Goal: Find specific page/section

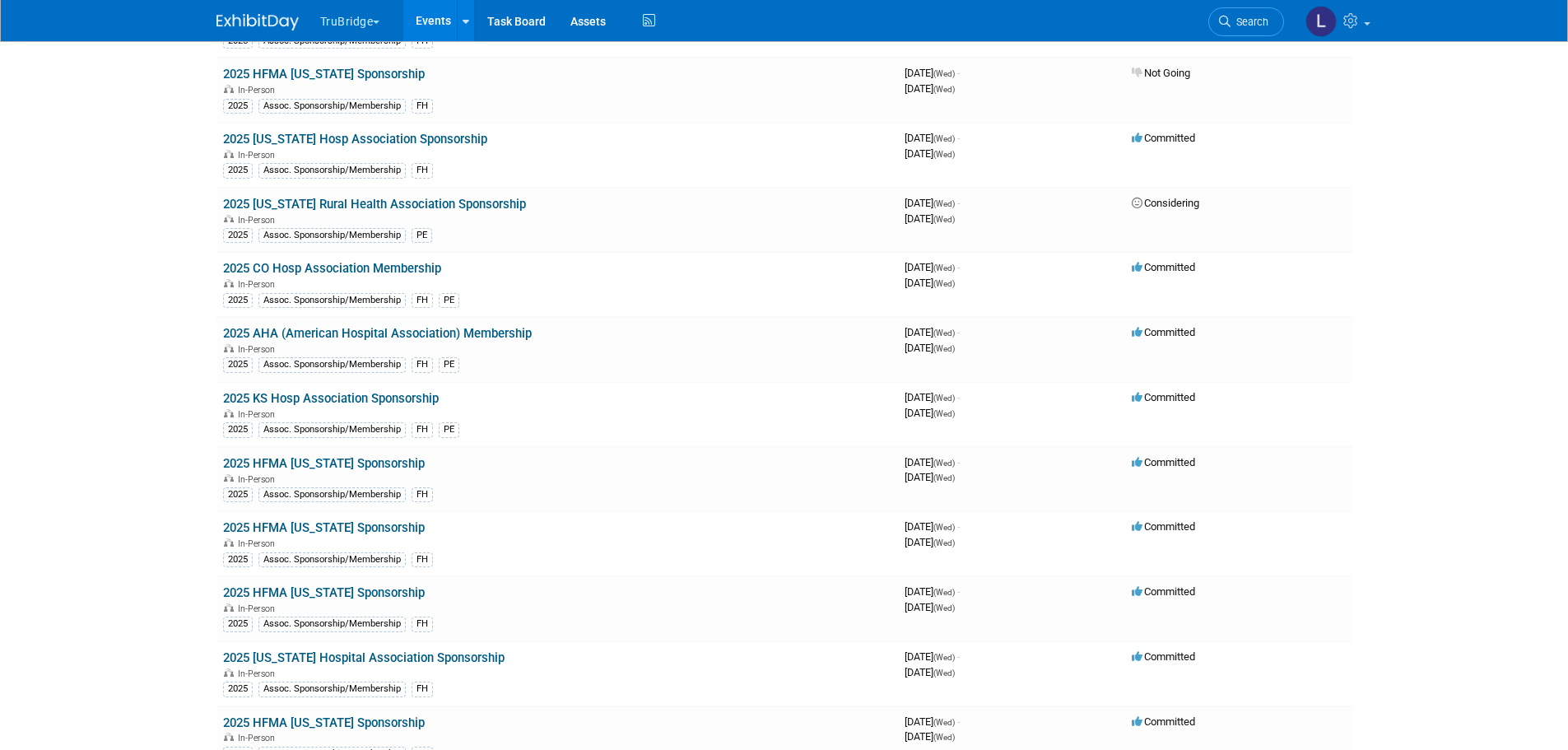
scroll to position [247, 0]
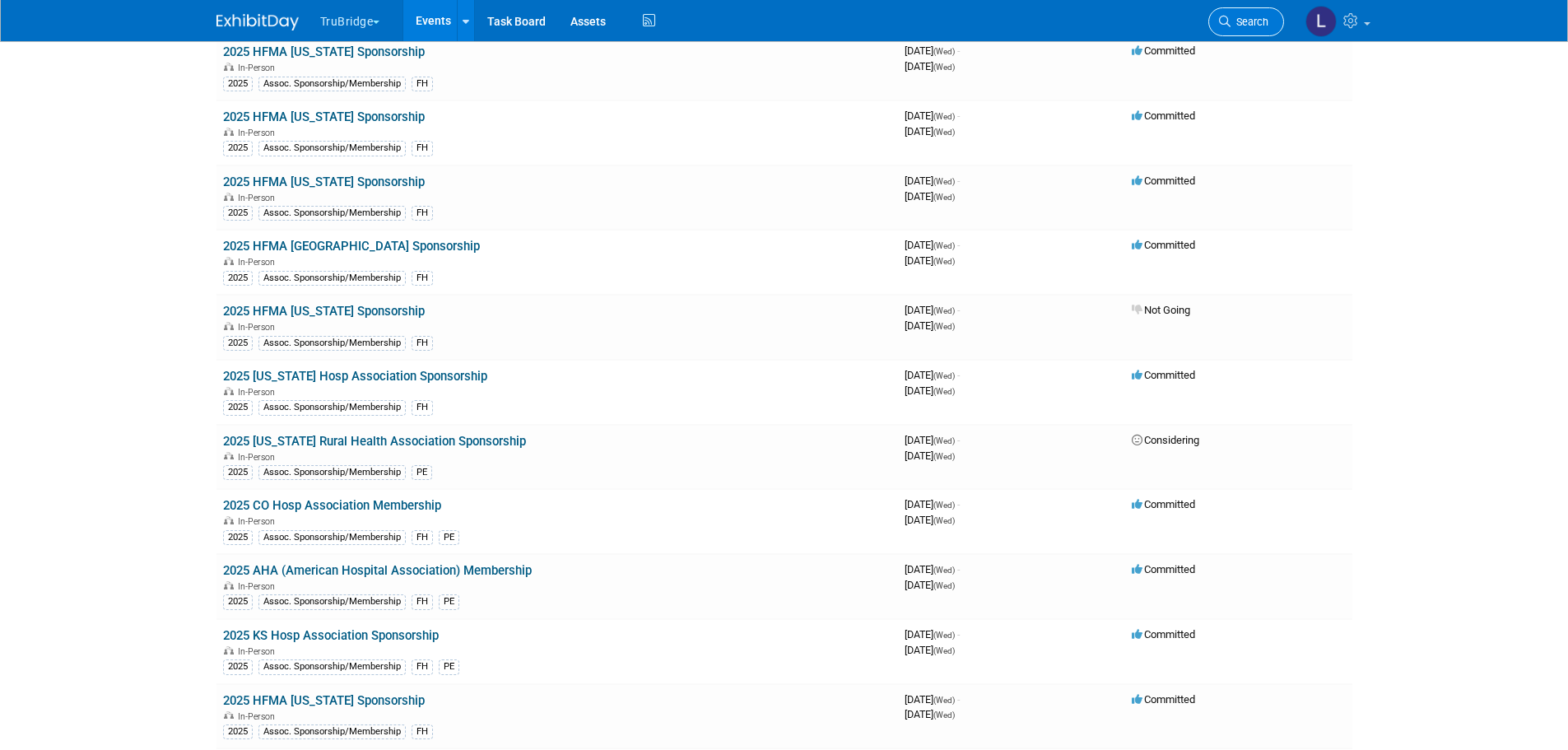
click at [1257, 14] on link "Search" at bounding box center [1246, 21] width 76 height 29
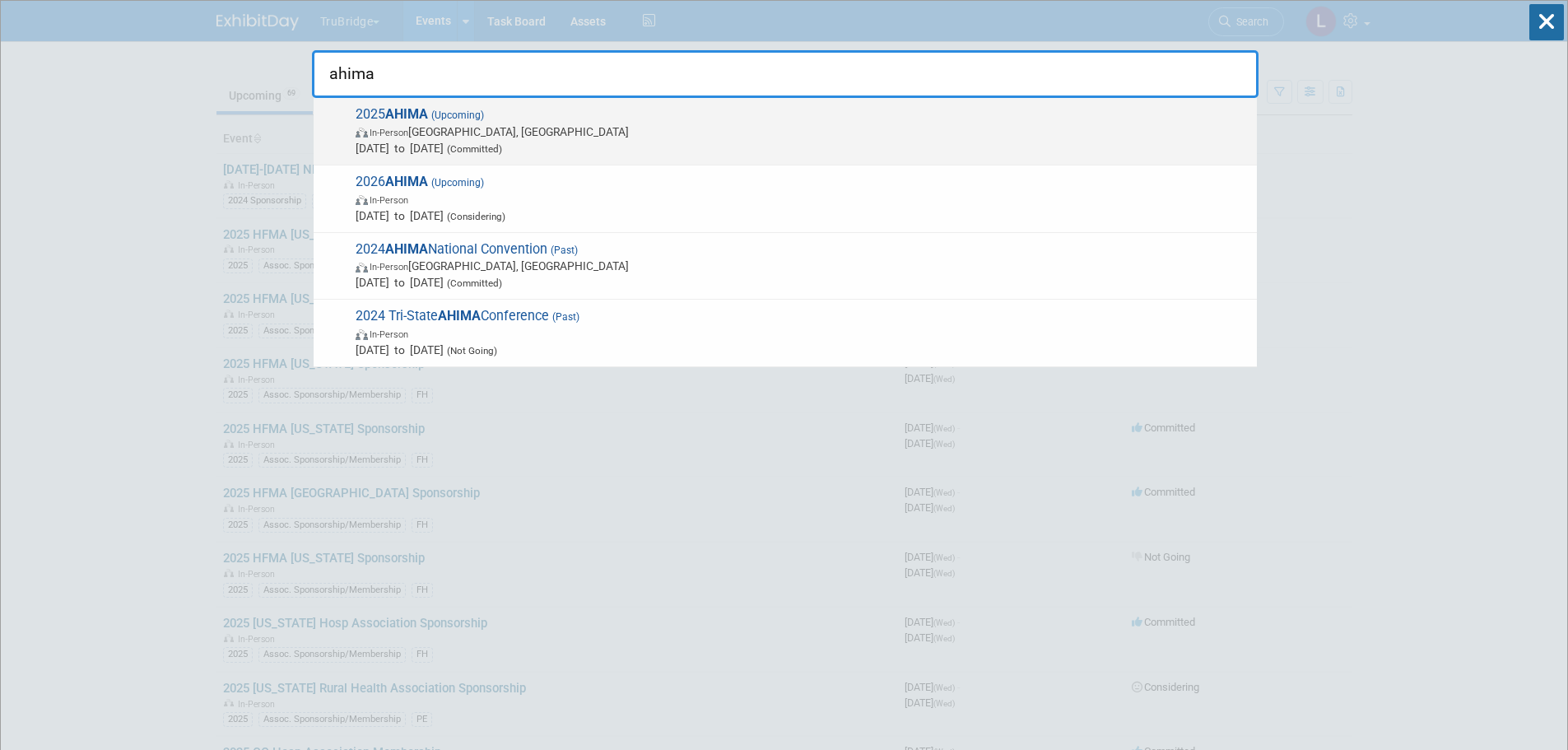
type input "ahima"
click at [482, 124] on span "In-Person [GEOGRAPHIC_DATA], [GEOGRAPHIC_DATA]" at bounding box center [801, 131] width 893 height 17
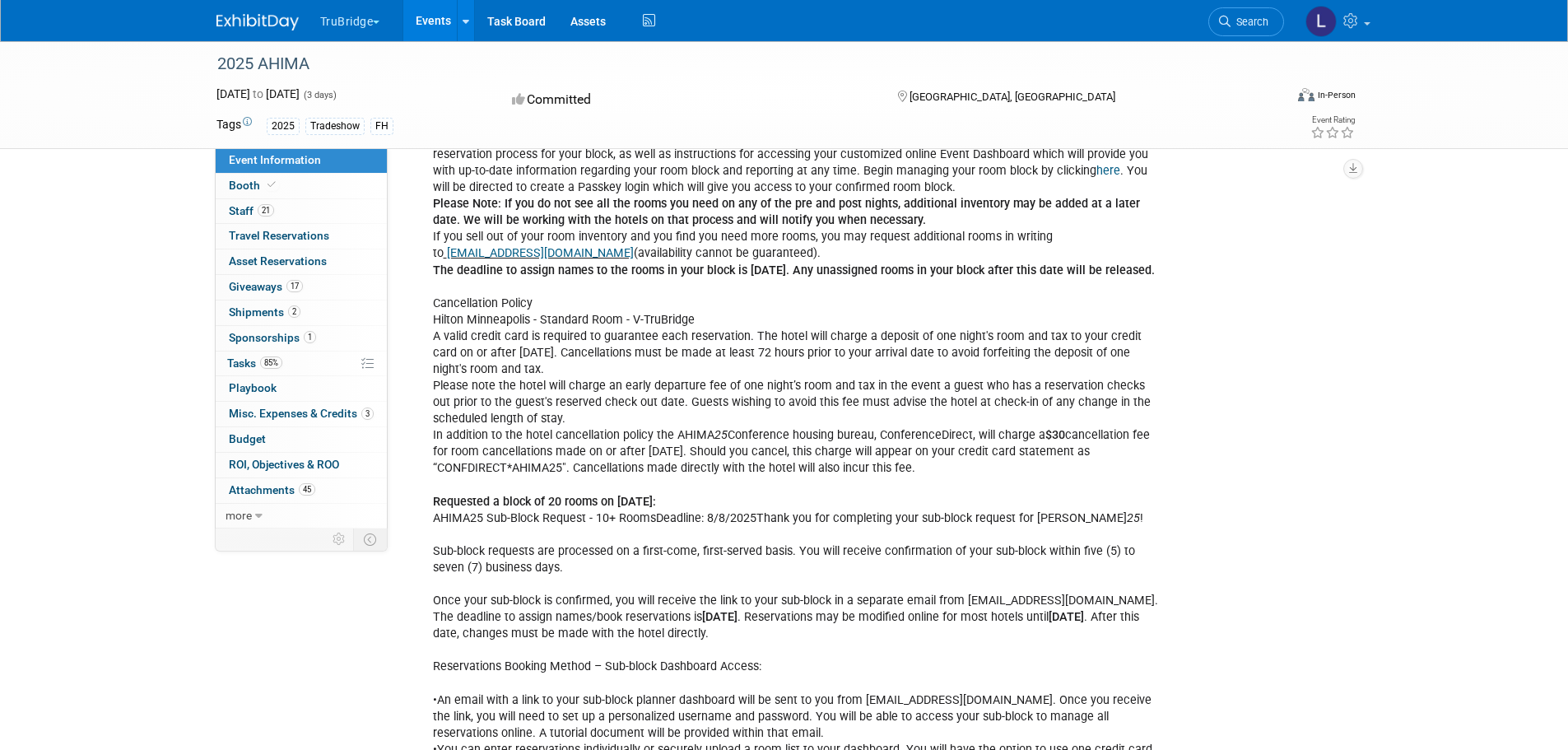
scroll to position [823, 0]
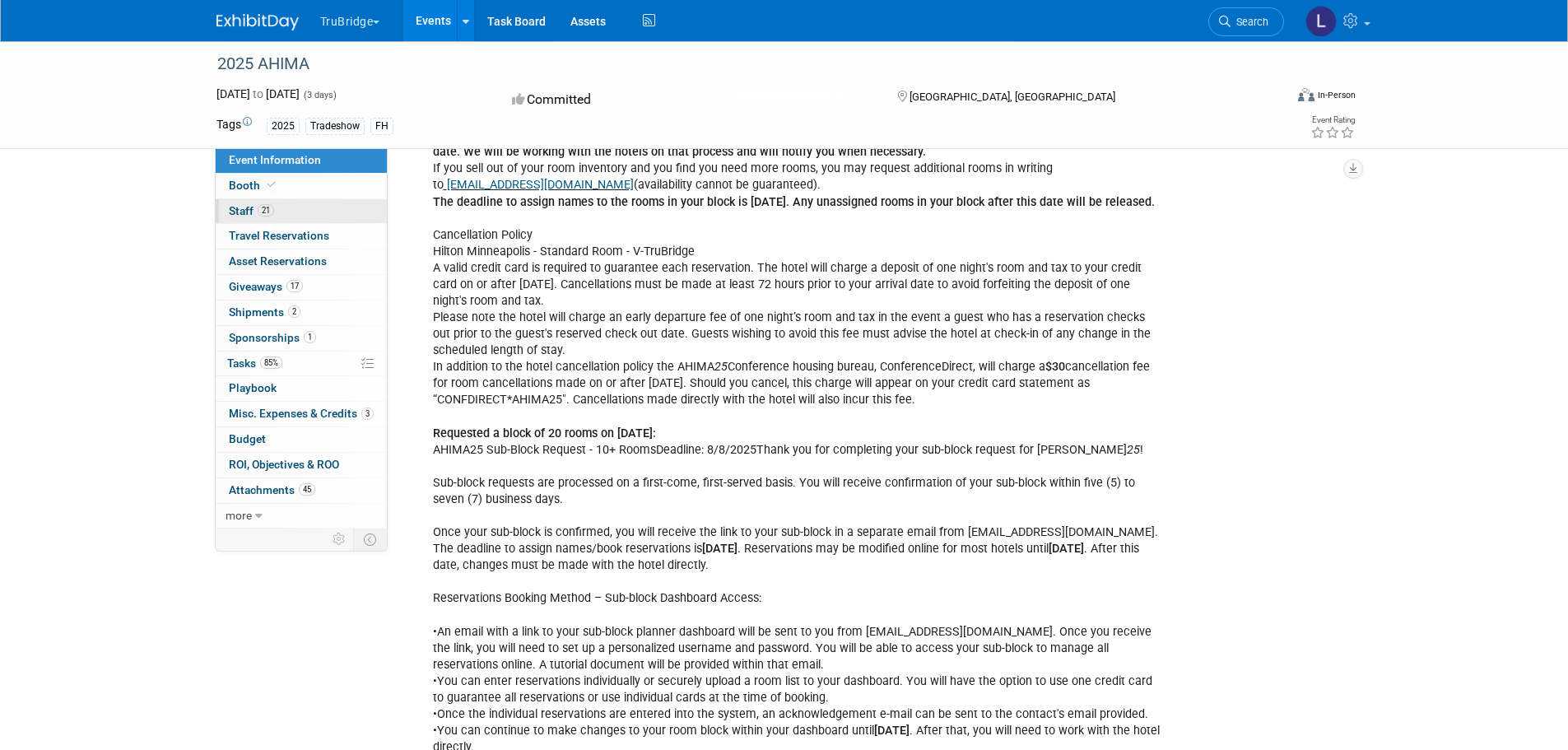
click at [279, 209] on link "21 Staff 21" at bounding box center [301, 211] width 171 height 24
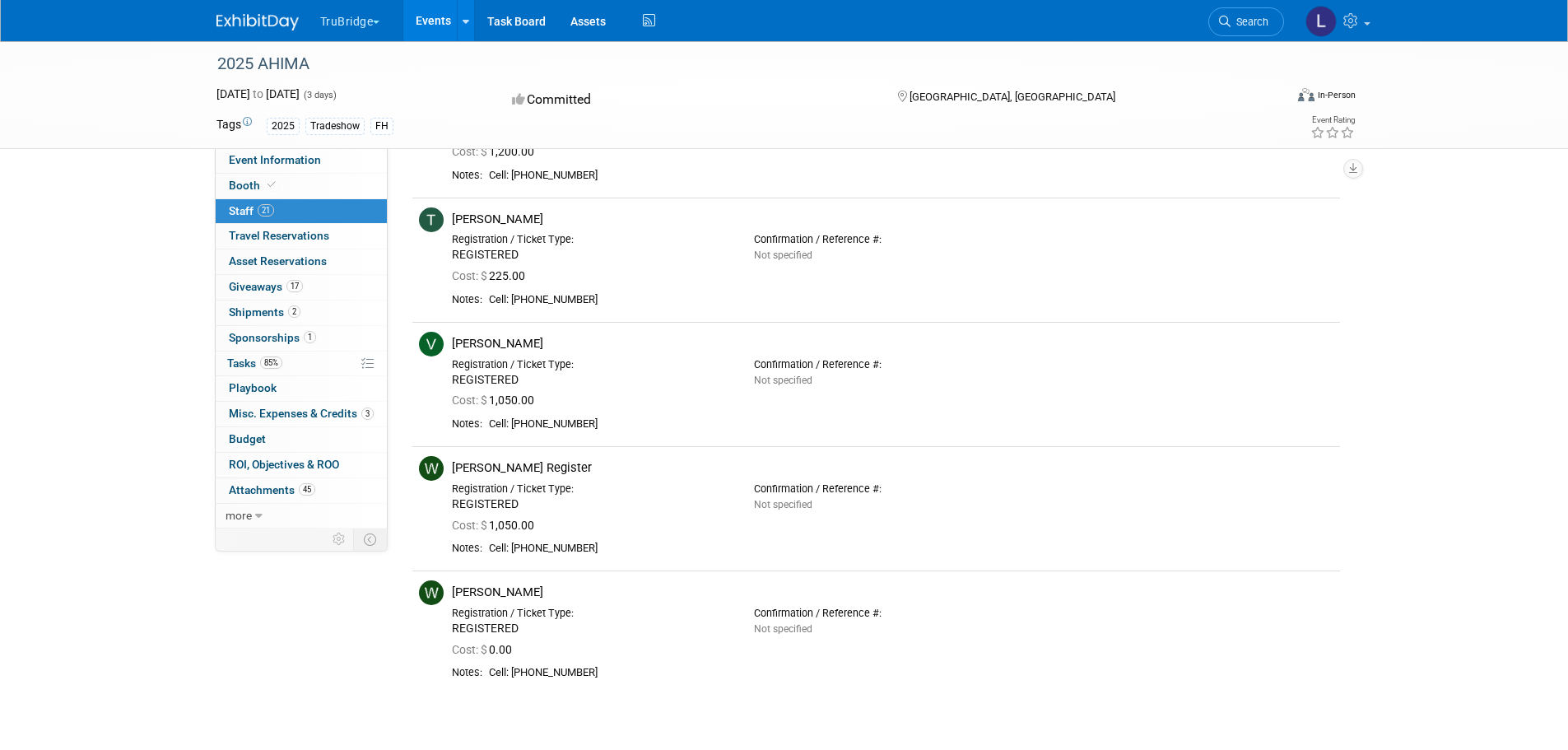
scroll to position [2299, 0]
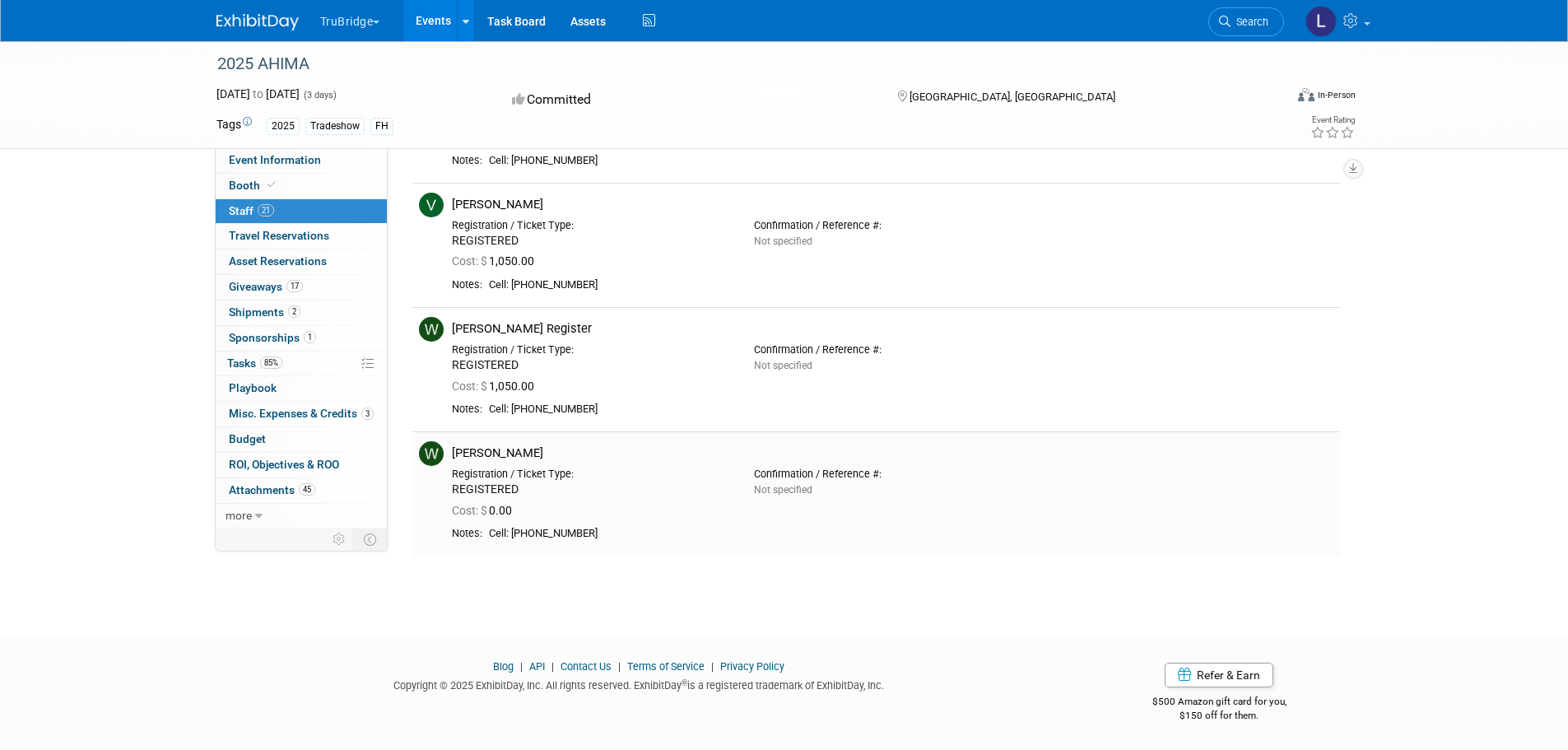
click at [493, 453] on div "Whitni Murase" at bounding box center [893, 453] width 882 height 16
click at [427, 452] on img at bounding box center [431, 453] width 24 height 24
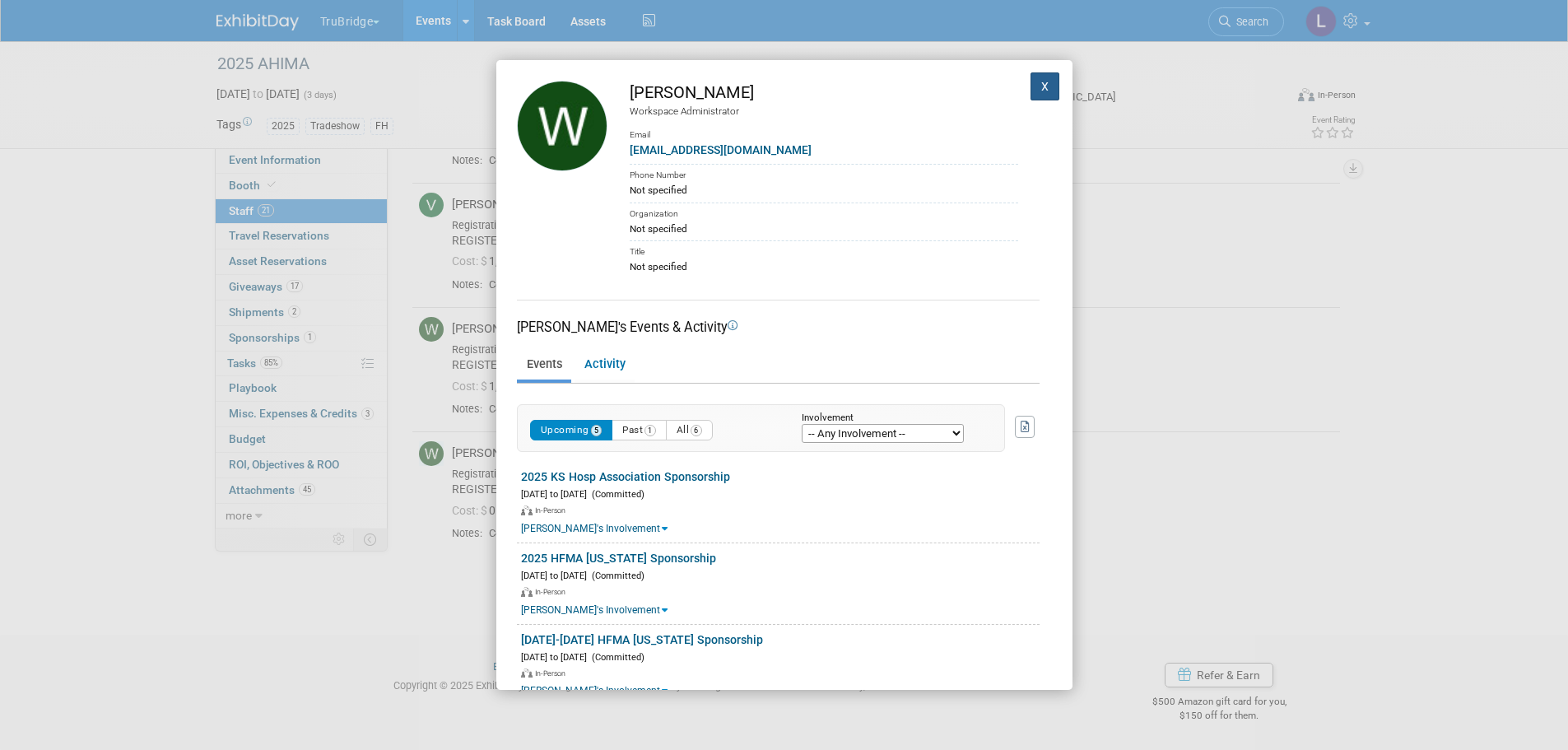
click at [1036, 79] on button "X" at bounding box center [1045, 86] width 30 height 28
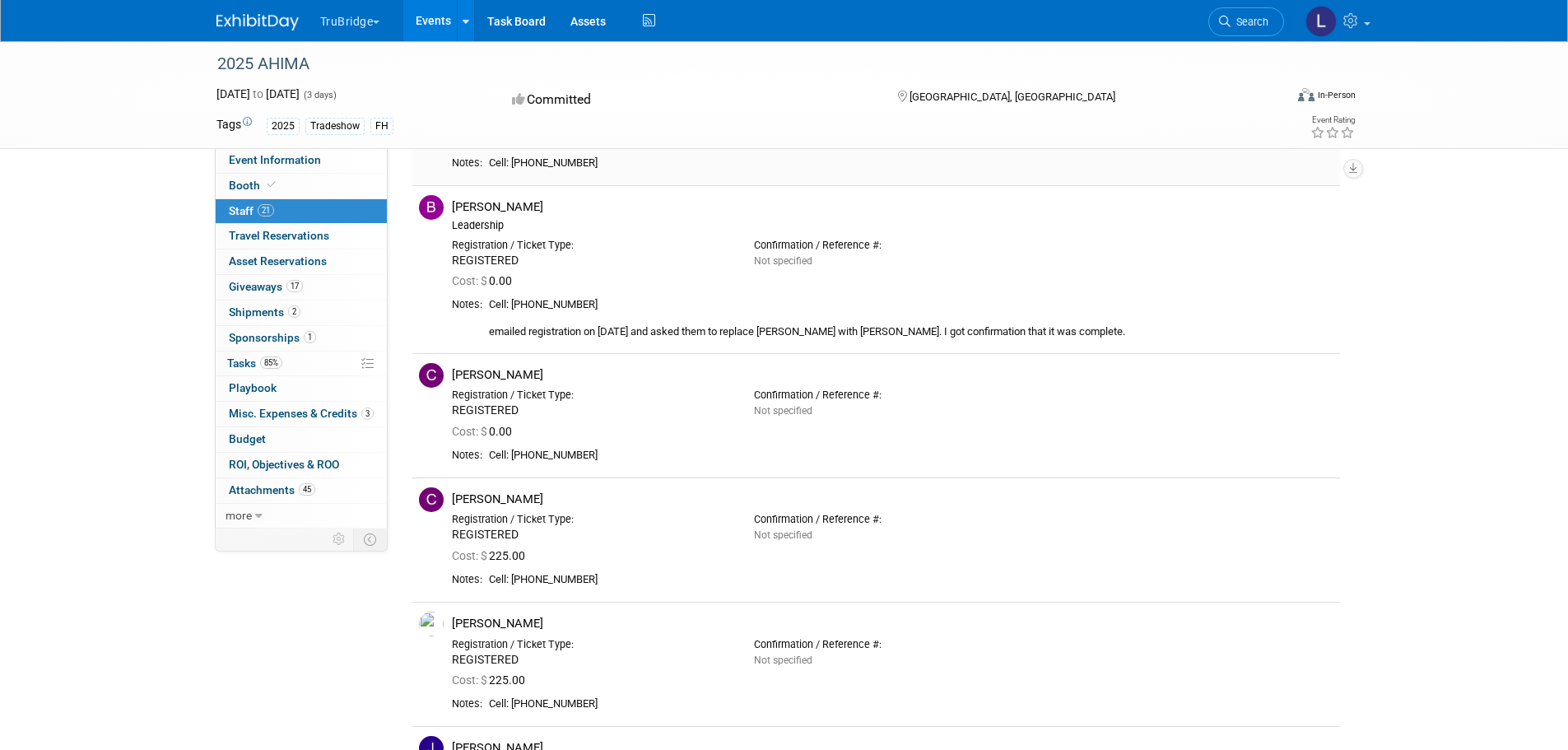
scroll to position [653, 0]
click at [87, 120] on div "2025 AHIMA Oct 12, 2025 to Oct 14, 2025 (3 days) Oct 12, 2025 to Oct 14, 2025 C…" at bounding box center [784, 95] width 1568 height 108
click at [361, 23] on button "TruBridge" at bounding box center [360, 17] width 82 height 36
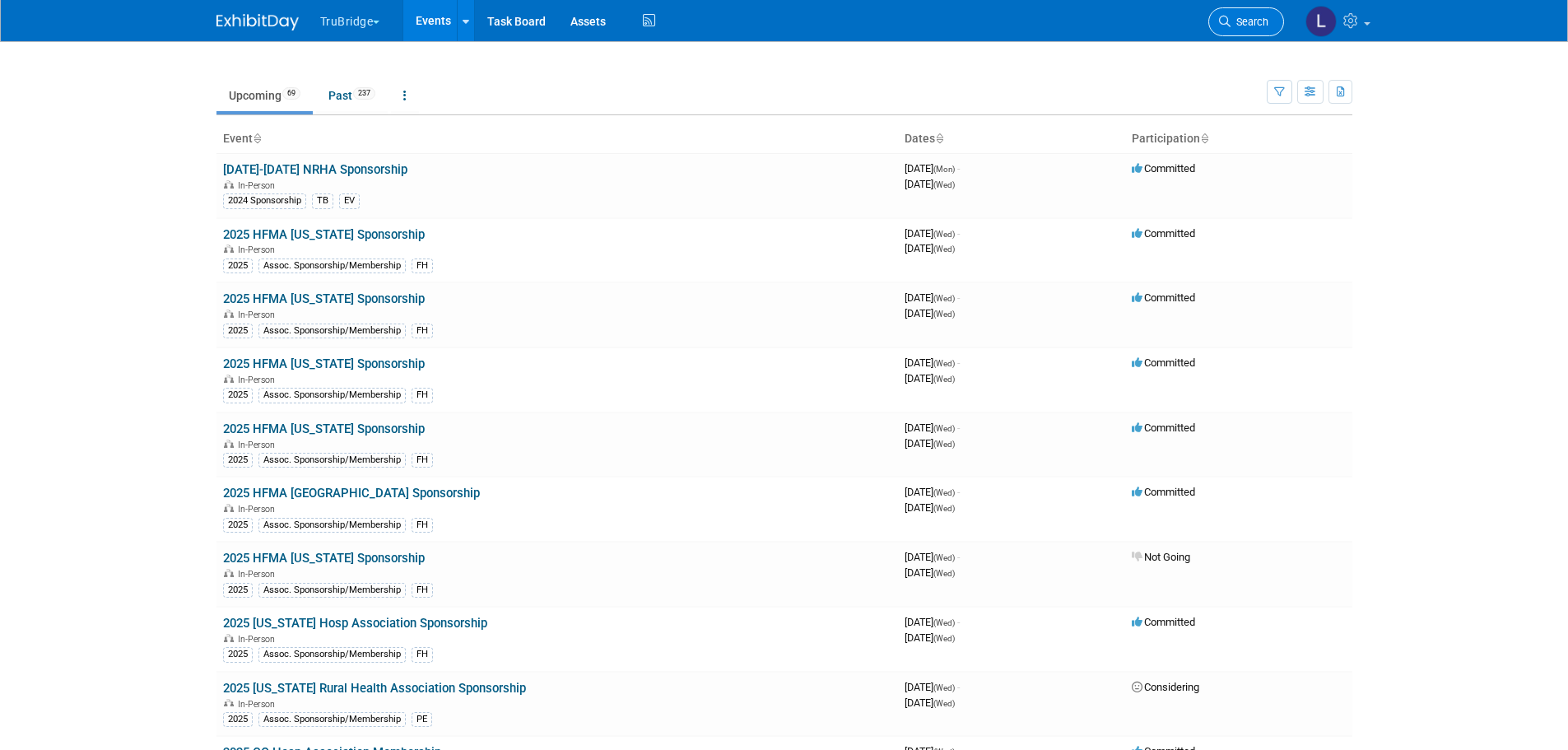
click at [1238, 17] on span "Search" at bounding box center [1249, 22] width 38 height 12
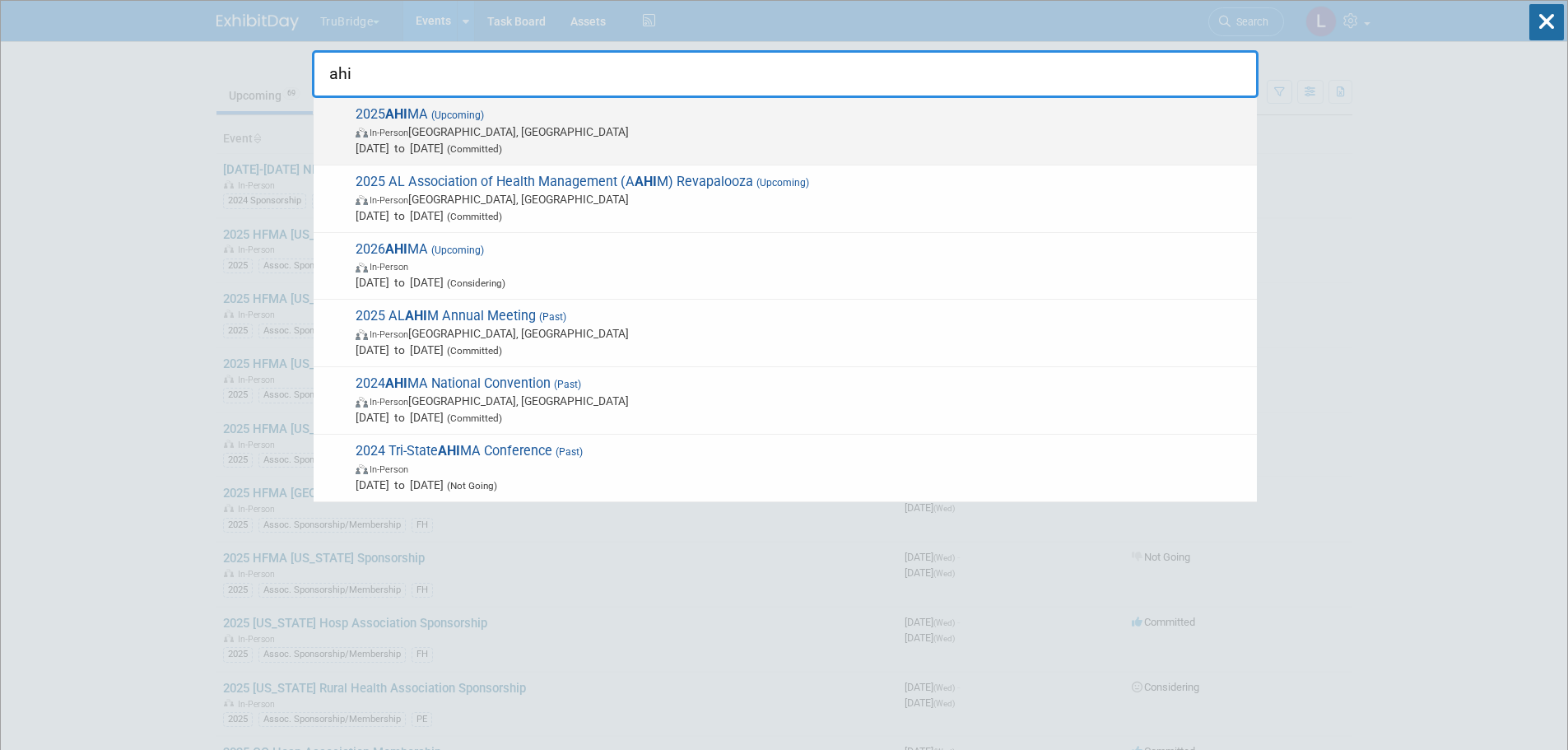
type input "ahi"
click at [431, 123] on span "In-Person [GEOGRAPHIC_DATA], [GEOGRAPHIC_DATA]" at bounding box center [801, 131] width 893 height 17
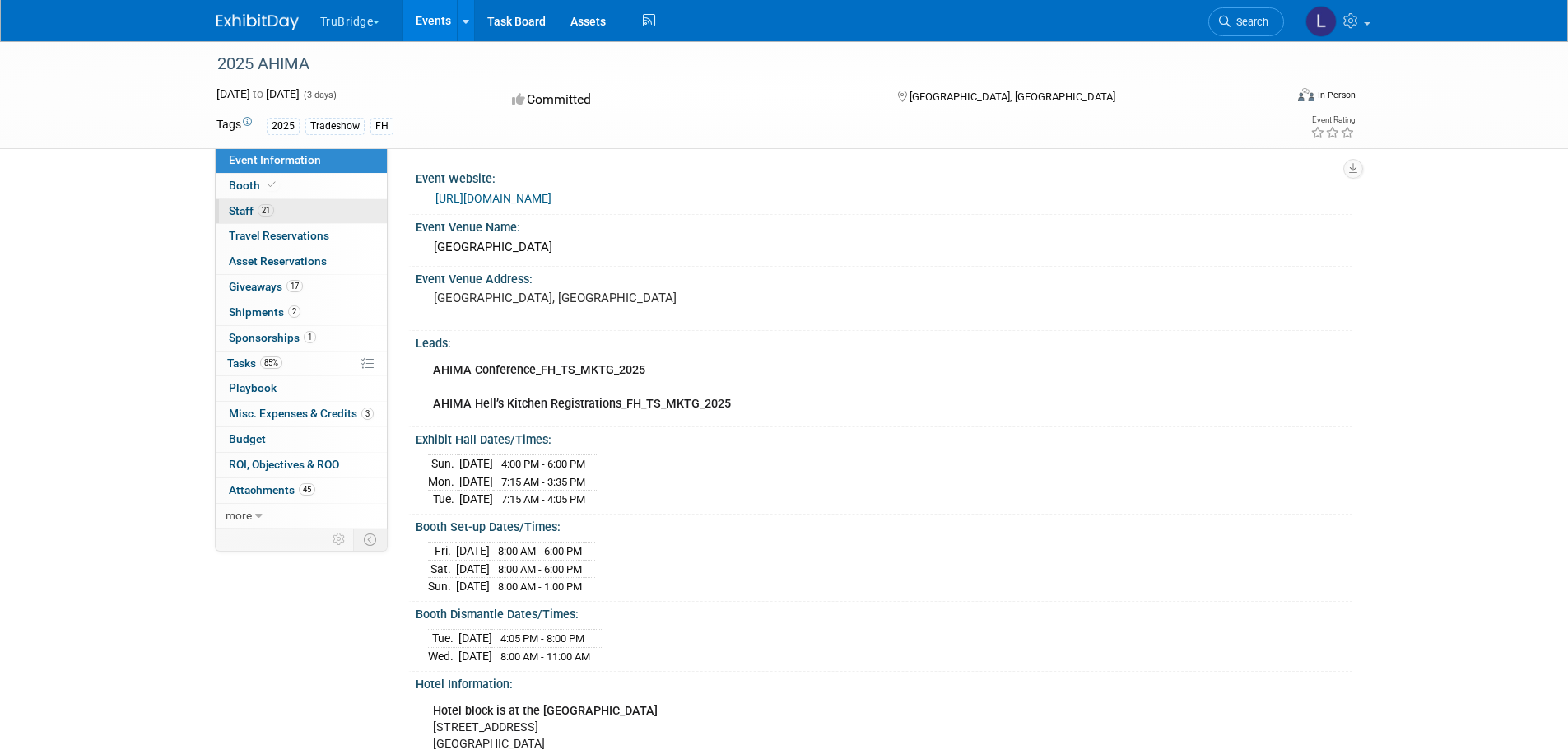
click at [260, 211] on span "21" at bounding box center [265, 210] width 17 height 12
